Goal: Task Accomplishment & Management: Manage account settings

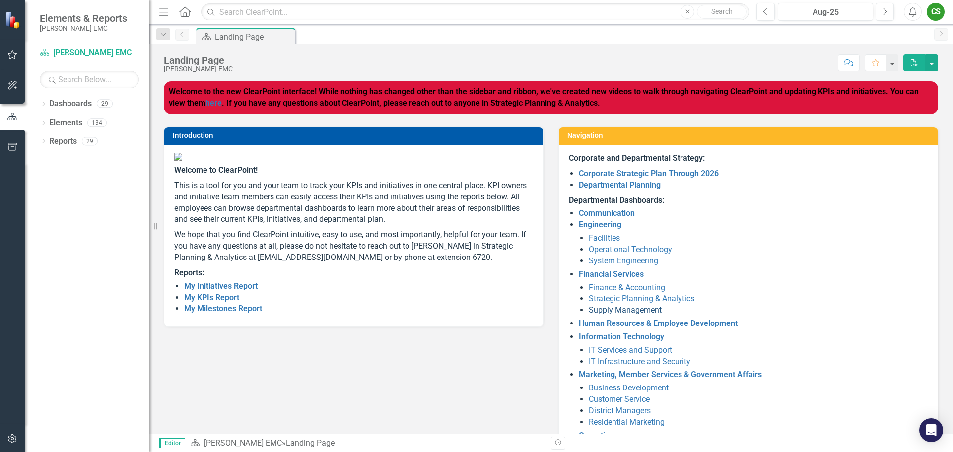
click at [598, 310] on link "Supply Management" at bounding box center [625, 309] width 73 height 9
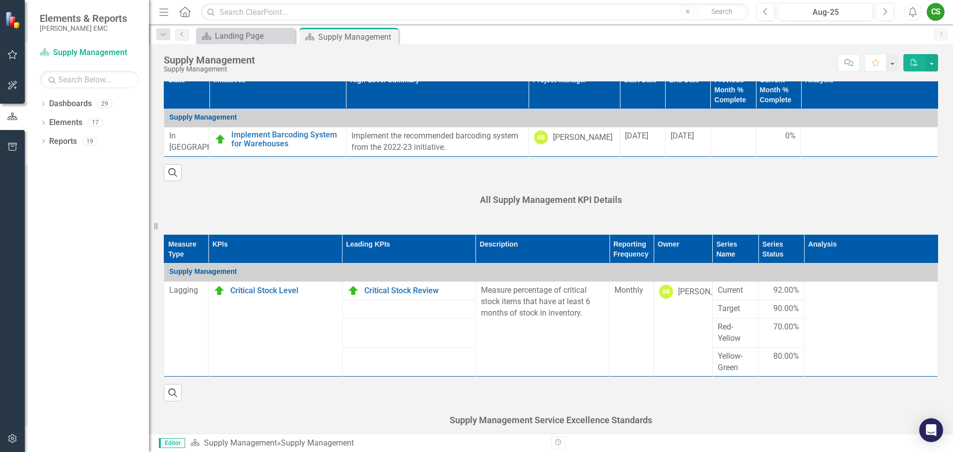
scroll to position [298, 0]
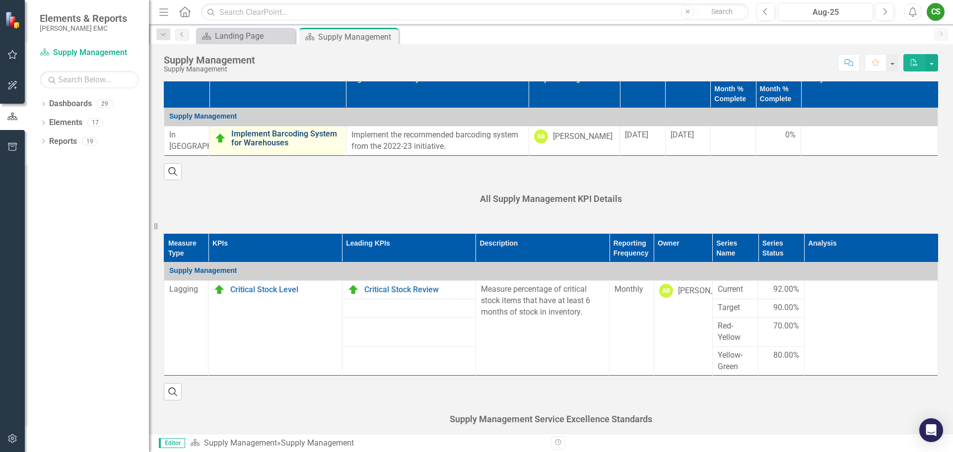
click at [258, 139] on link "Implement Barcoding System for Warehouses" at bounding box center [286, 138] width 110 height 17
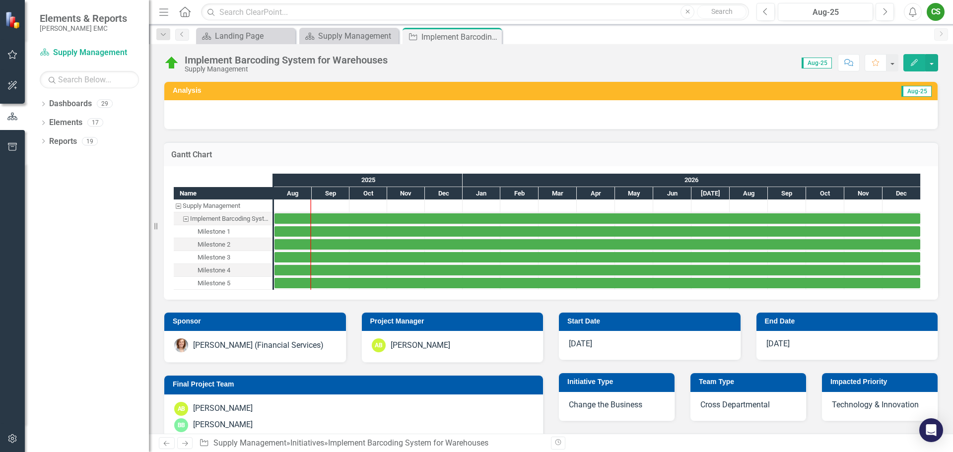
click at [468, 346] on div "AB [PERSON_NAME]" at bounding box center [453, 346] width 162 height 14
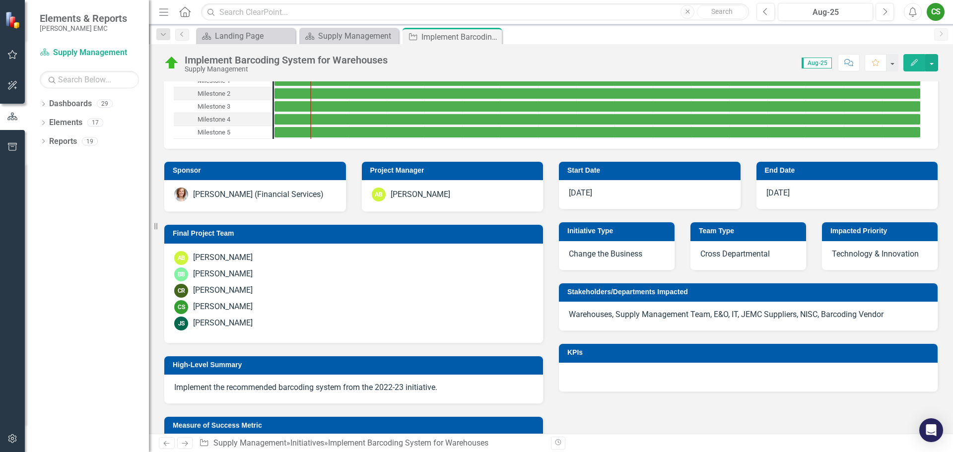
scroll to position [199, 0]
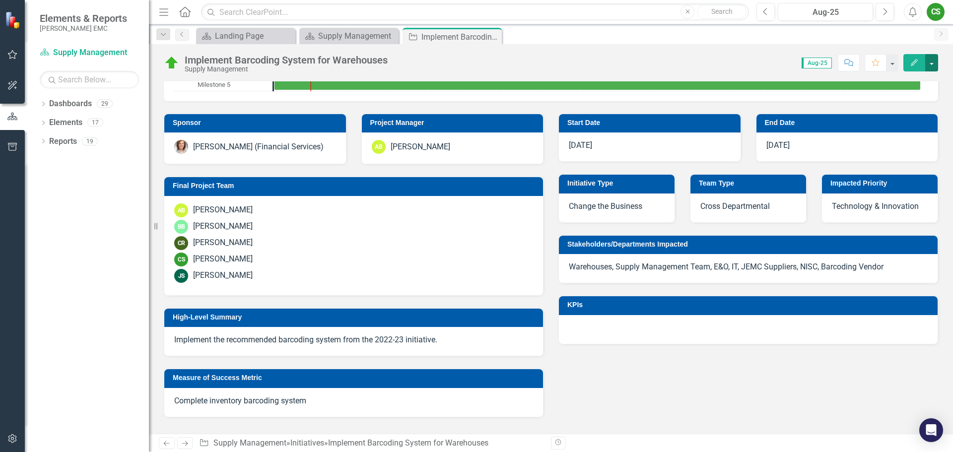
click at [933, 63] on button "button" at bounding box center [931, 62] width 13 height 17
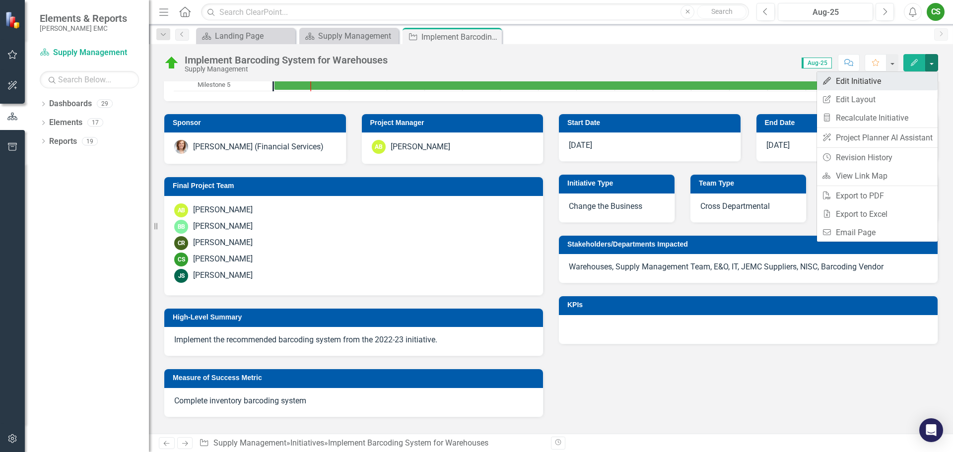
click at [863, 80] on link "Edit Edit Initiative" at bounding box center [877, 81] width 121 height 18
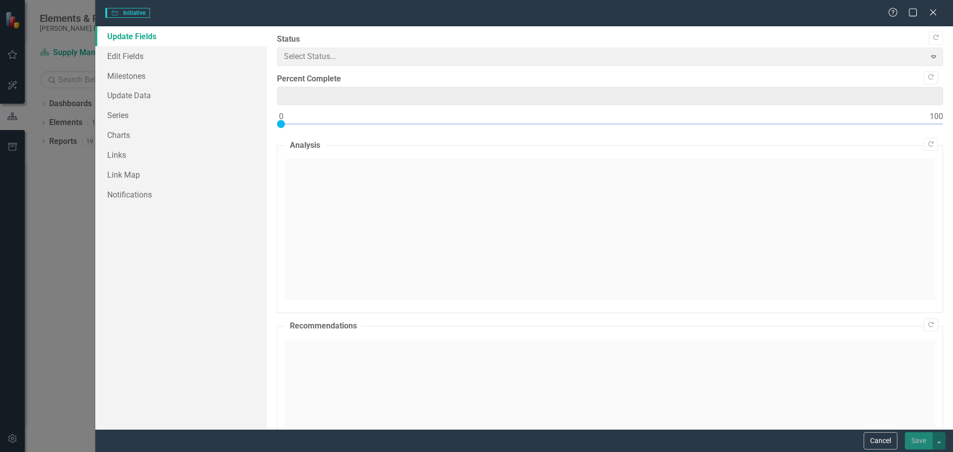
type input "0"
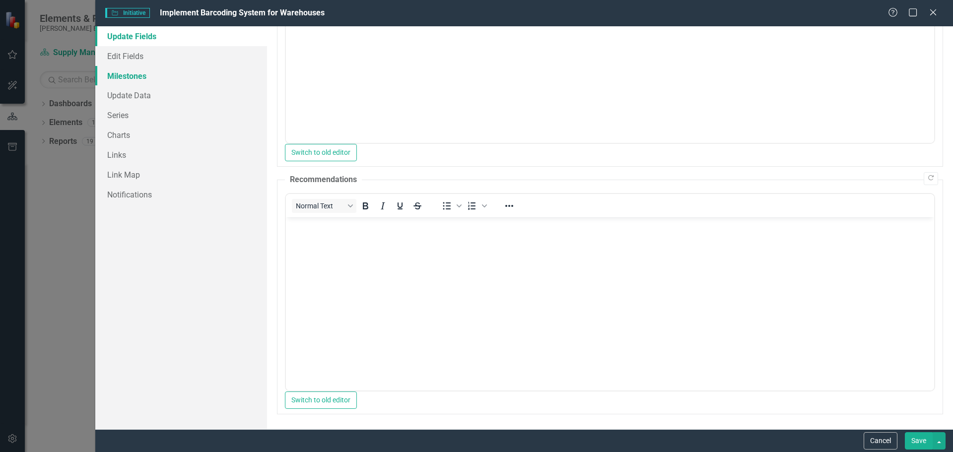
click at [134, 73] on link "Milestones" at bounding box center [181, 76] width 172 height 20
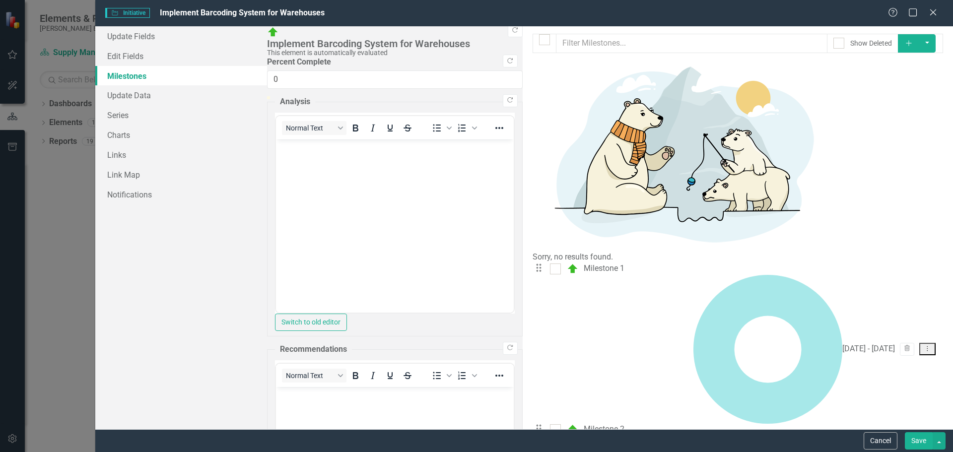
click at [584, 263] on div "Milestone 1" at bounding box center [604, 268] width 41 height 11
click at [143, 37] on link "Update Fields" at bounding box center [181, 36] width 172 height 20
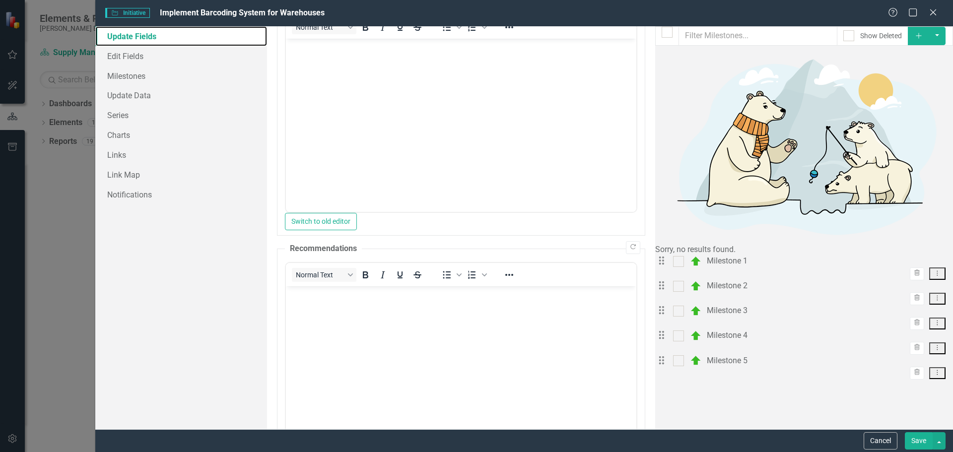
scroll to position [0, 0]
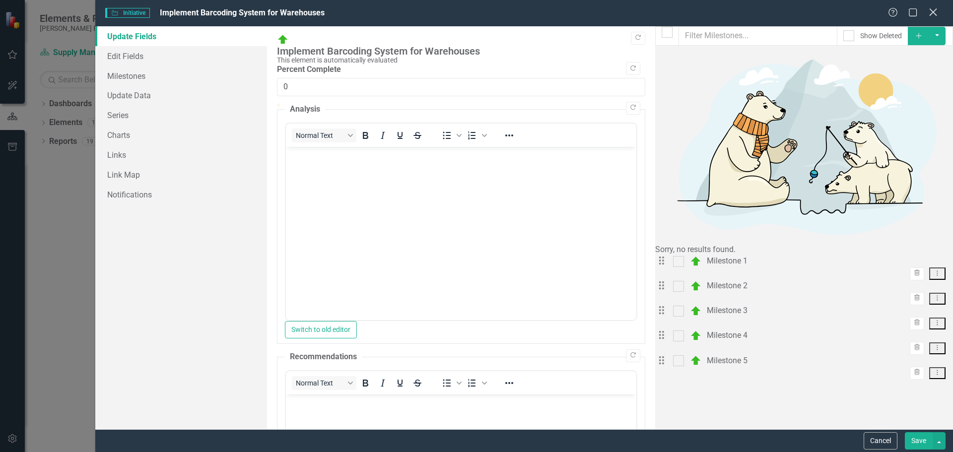
click at [929, 14] on icon "Close" at bounding box center [933, 11] width 12 height 9
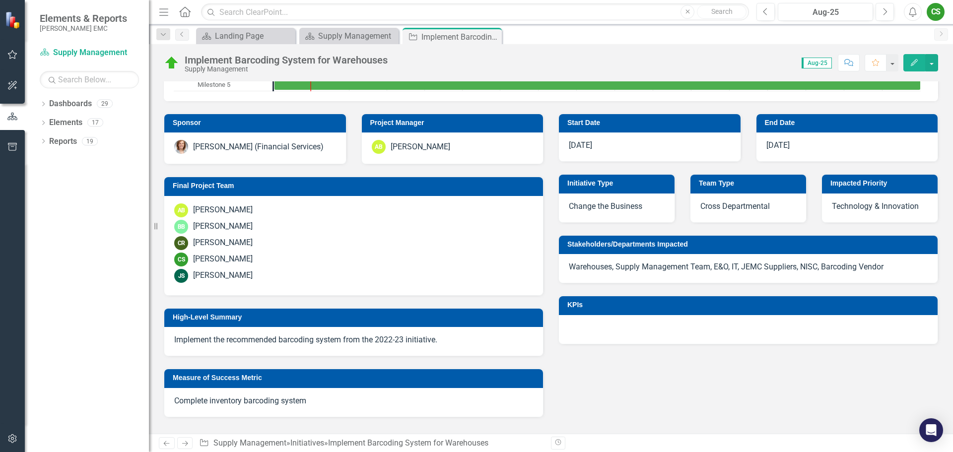
click at [370, 212] on div "AB [PERSON_NAME]" at bounding box center [353, 211] width 359 height 14
click at [272, 274] on div "JS [PERSON_NAME]" at bounding box center [353, 276] width 359 height 14
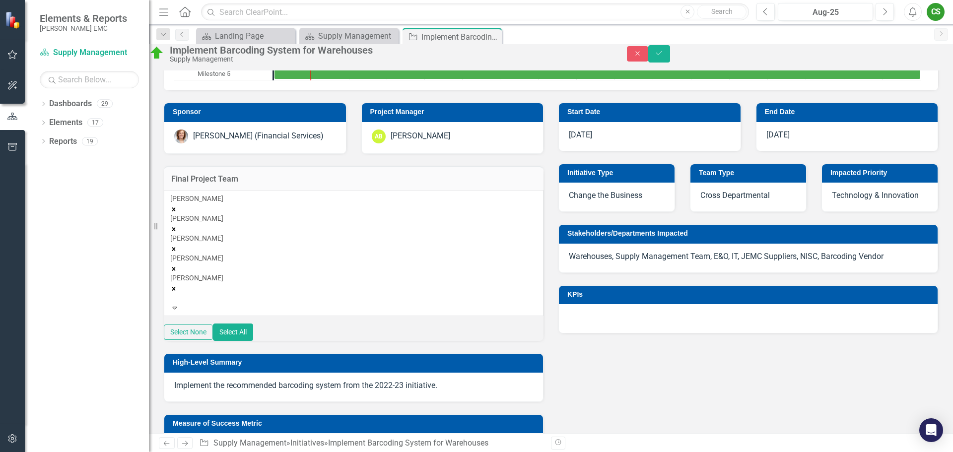
click at [640, 333] on div at bounding box center [748, 318] width 379 height 29
click at [630, 263] on p "Warehouses, Supply Management Team, E&O, IT, JEMC Suppliers, NISC, Barcoding Ve…" at bounding box center [748, 256] width 359 height 11
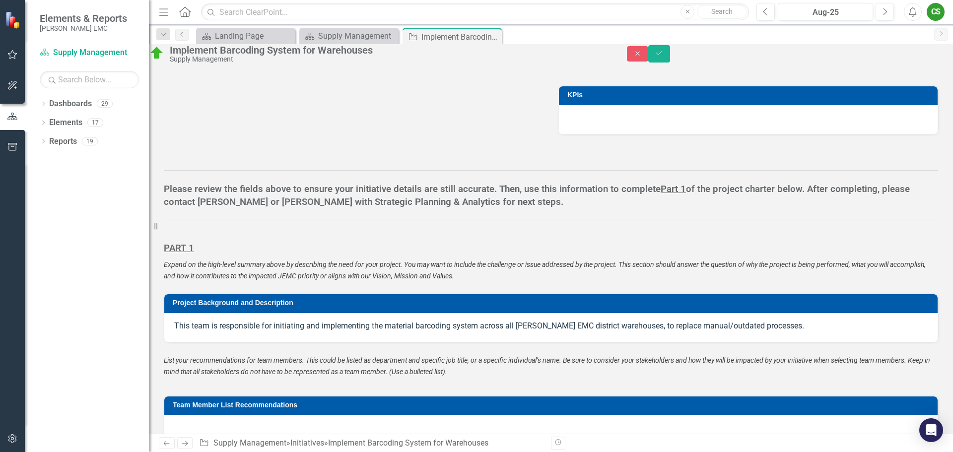
scroll to position [645, 0]
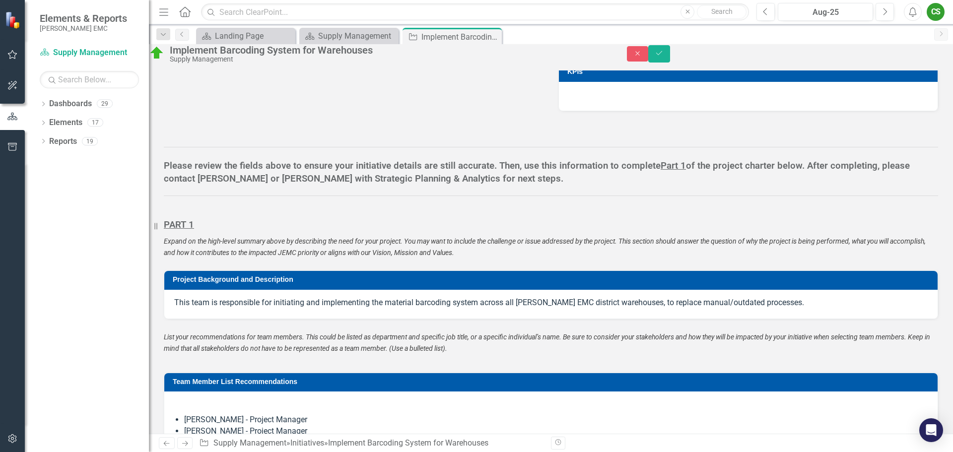
click at [353, 319] on div "This team is responsible for initiating and implementing the material barcoding…" at bounding box center [551, 304] width 774 height 29
click at [353, 309] on p "This team is responsible for initiating and implementing the material barcoding…" at bounding box center [551, 302] width 754 height 11
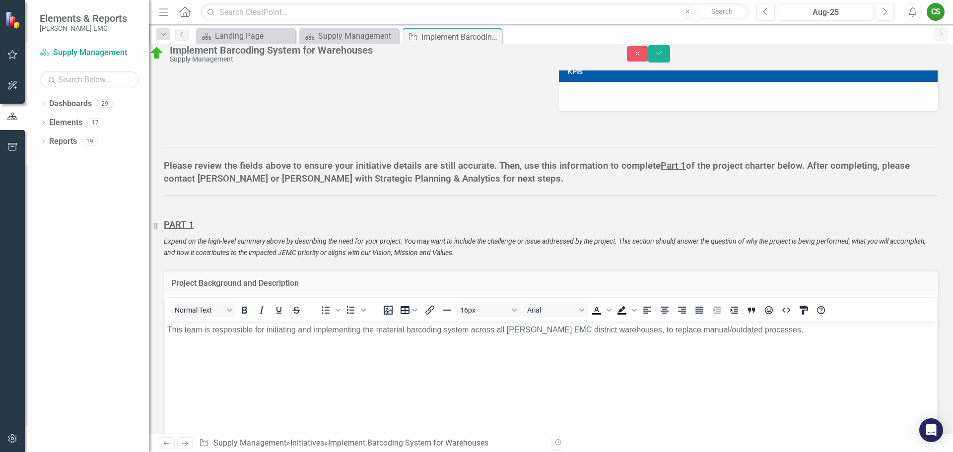
scroll to position [0, 0]
click at [579, 185] on strong "Please review the fields above to ensure your initiative details are still accu…" at bounding box center [537, 172] width 746 height 24
